Goal: Task Accomplishment & Management: Manage account settings

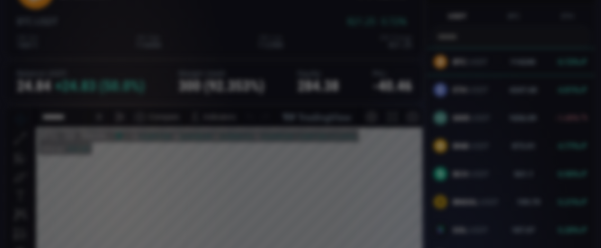
scroll to position [954, 0]
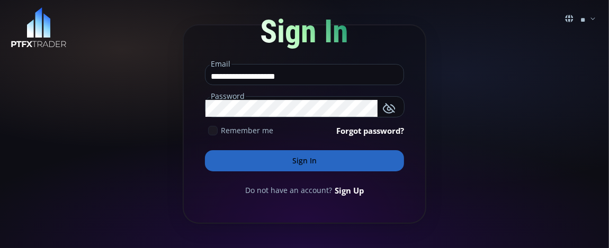
click at [311, 163] on button "Sign In" at bounding box center [304, 160] width 199 height 21
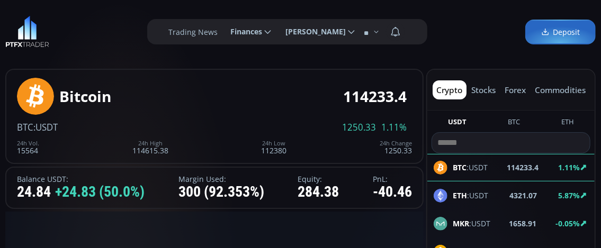
type input "********"
